Goal: Information Seeking & Learning: Learn about a topic

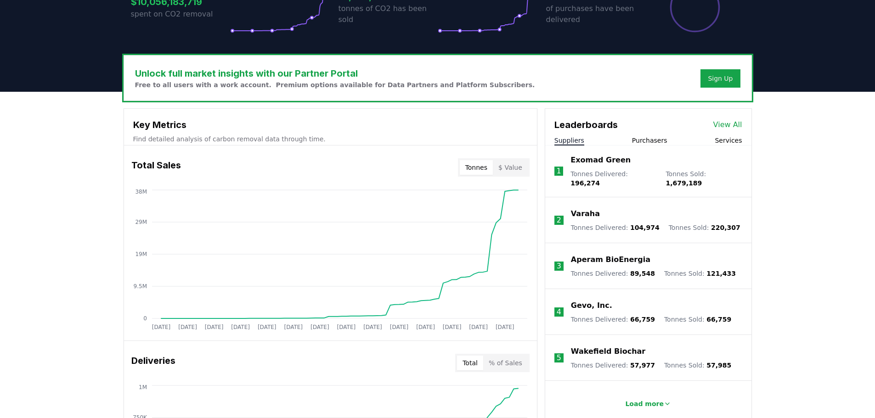
scroll to position [184, 0]
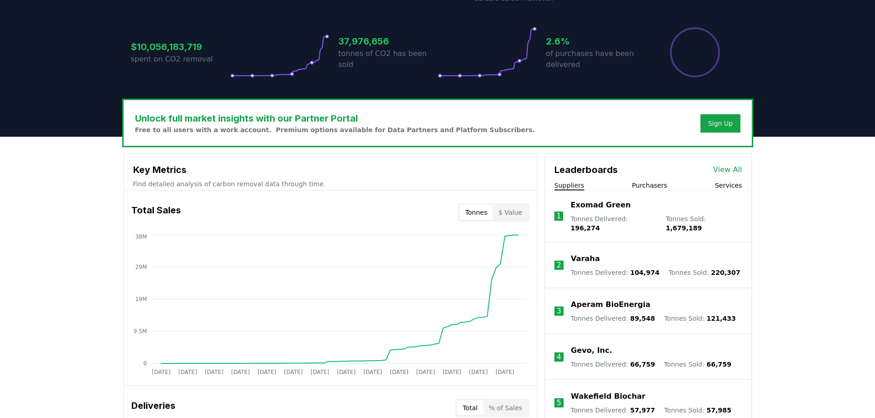
click at [516, 212] on button "$ Value" at bounding box center [510, 212] width 35 height 15
click at [469, 211] on button "Tonnes" at bounding box center [476, 212] width 33 height 15
click at [504, 211] on button "$ Value" at bounding box center [510, 212] width 35 height 15
click at [466, 210] on button "Tonnes" at bounding box center [476, 212] width 33 height 15
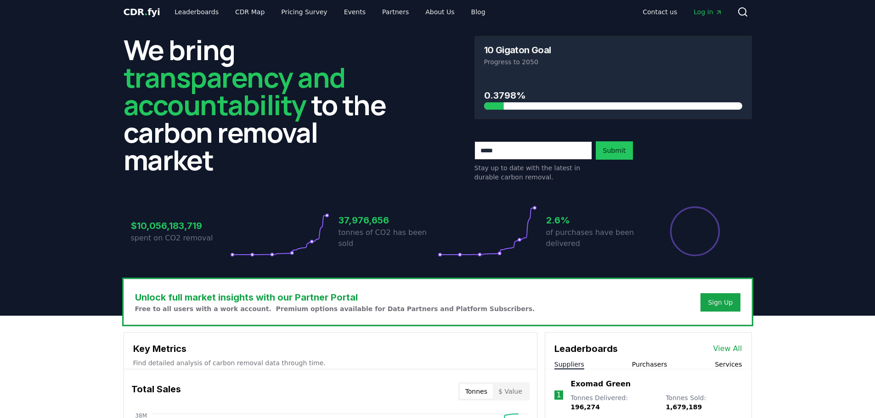
scroll to position [0, 0]
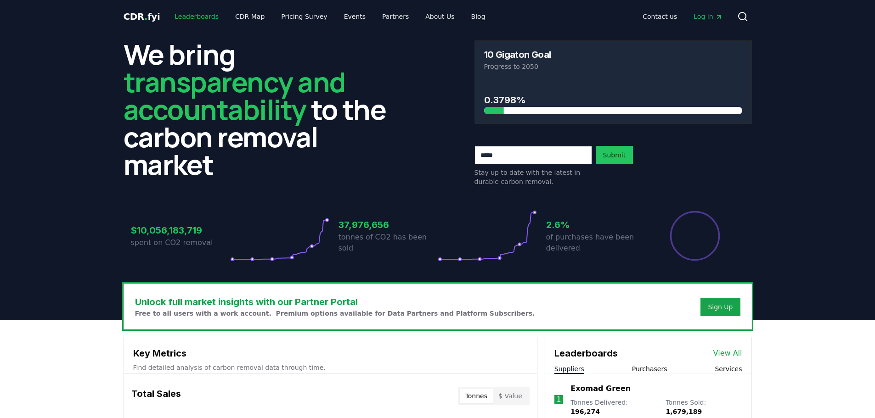
click at [191, 22] on link "Leaderboards" at bounding box center [196, 16] width 59 height 17
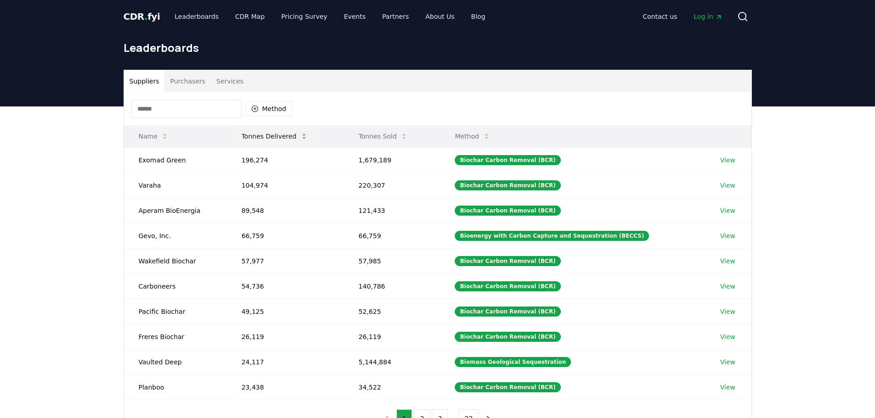
click at [285, 137] on button "Tonnes Delivered" at bounding box center [274, 136] width 81 height 18
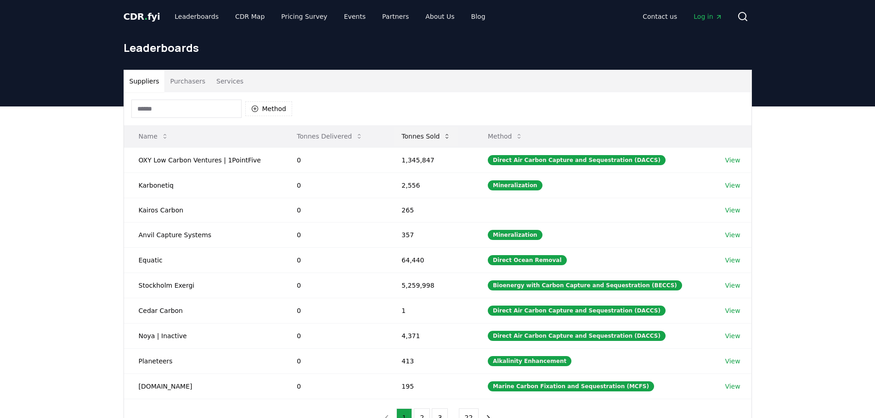
click at [435, 136] on button "Tonnes Sold" at bounding box center [426, 136] width 64 height 18
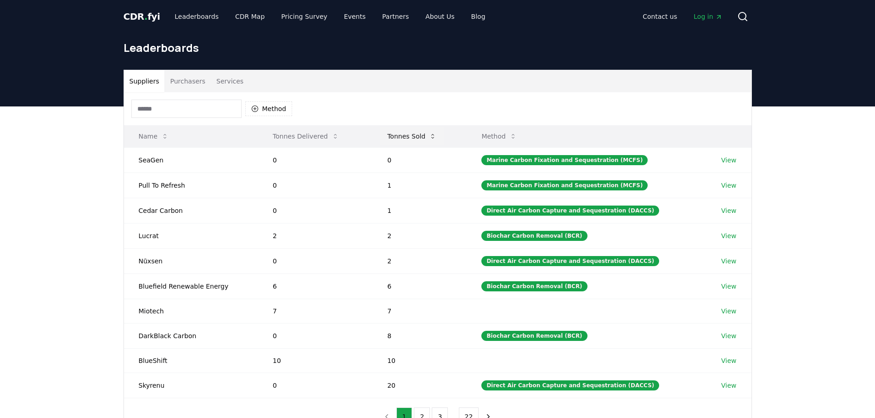
click at [426, 136] on button "Tonnes Sold" at bounding box center [412, 136] width 64 height 18
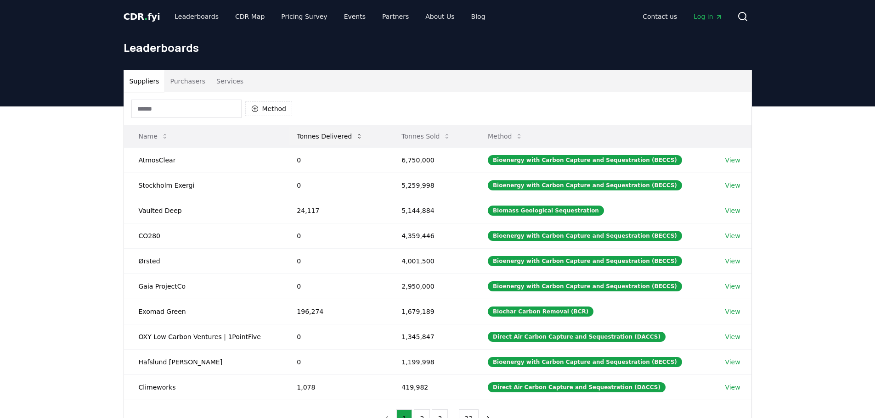
click at [336, 133] on button "Tonnes Delivered" at bounding box center [329, 136] width 81 height 18
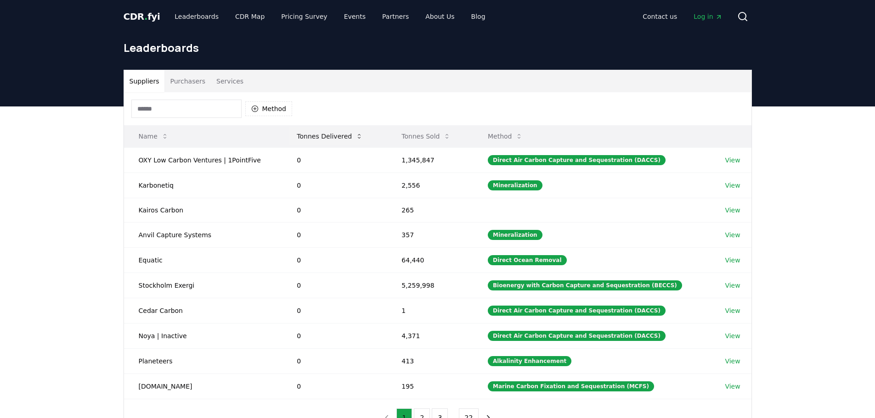
click at [336, 133] on button "Tonnes Delivered" at bounding box center [329, 136] width 81 height 18
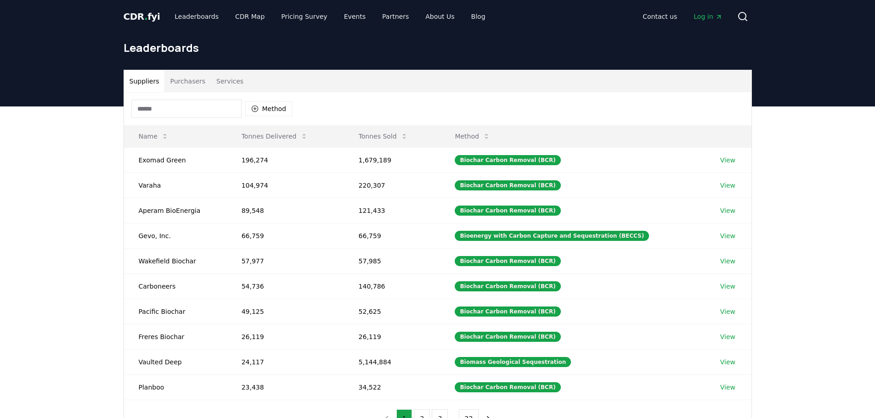
click at [175, 76] on button "Purchasers" at bounding box center [187, 81] width 46 height 22
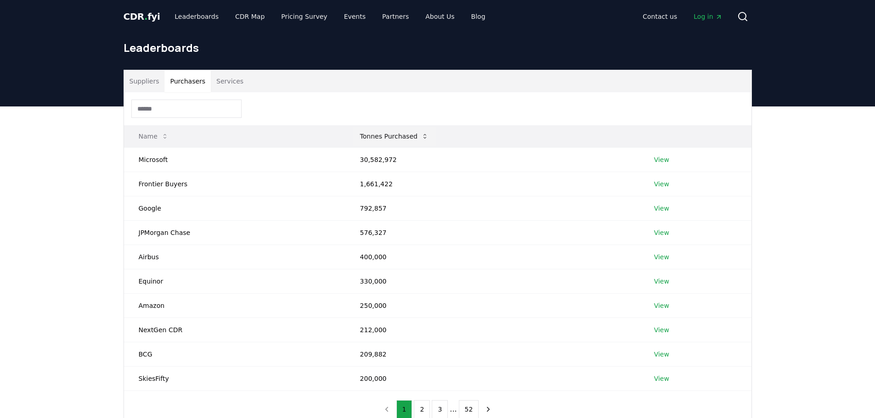
click at [383, 134] on button "Tonnes Purchased" at bounding box center [394, 136] width 83 height 18
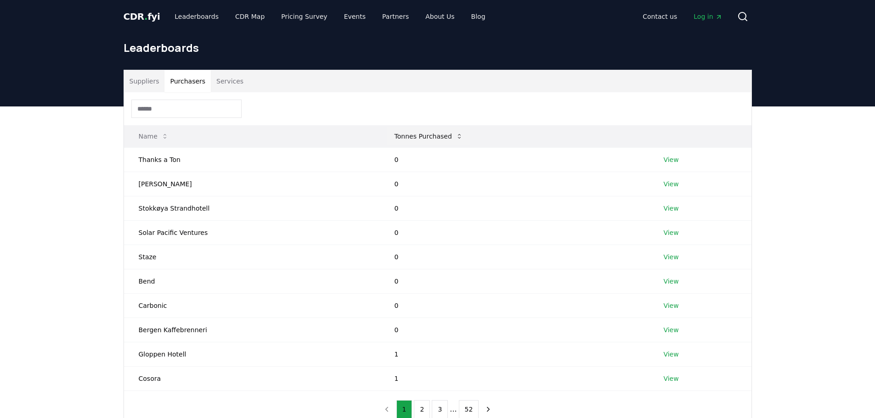
click at [387, 134] on button "Tonnes Purchased" at bounding box center [428, 136] width 83 height 18
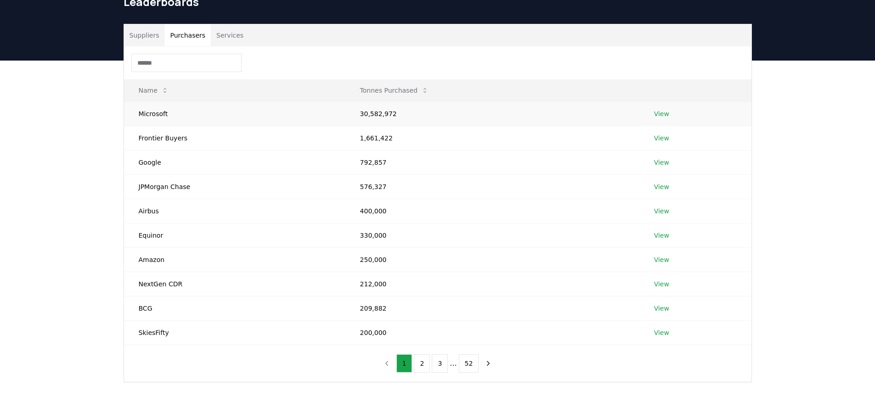
scroll to position [64, 0]
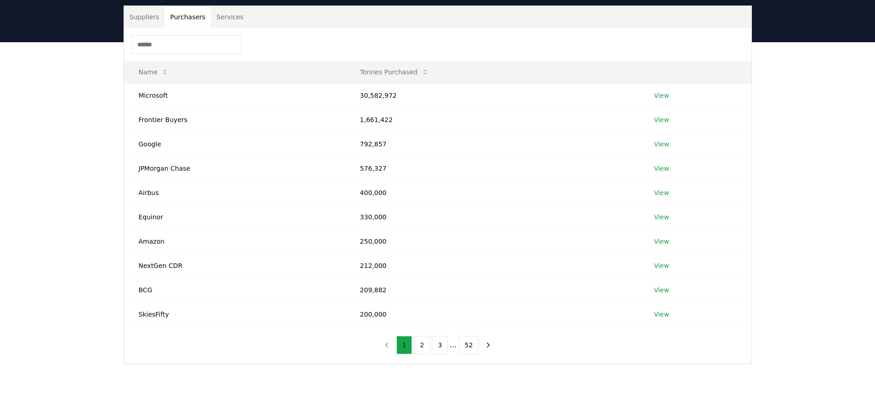
click at [412, 350] on button "1" at bounding box center [404, 345] width 16 height 18
click at [415, 350] on ul "1 2 3 ... 52" at bounding box center [437, 345] width 83 height 18
click at [416, 350] on button "2" at bounding box center [422, 345] width 16 height 18
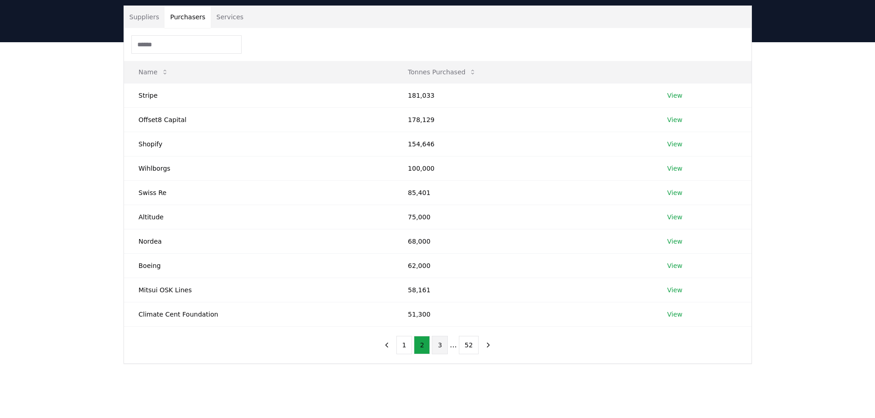
click at [442, 340] on button "3" at bounding box center [440, 345] width 16 height 18
